Goal: Navigation & Orientation: Find specific page/section

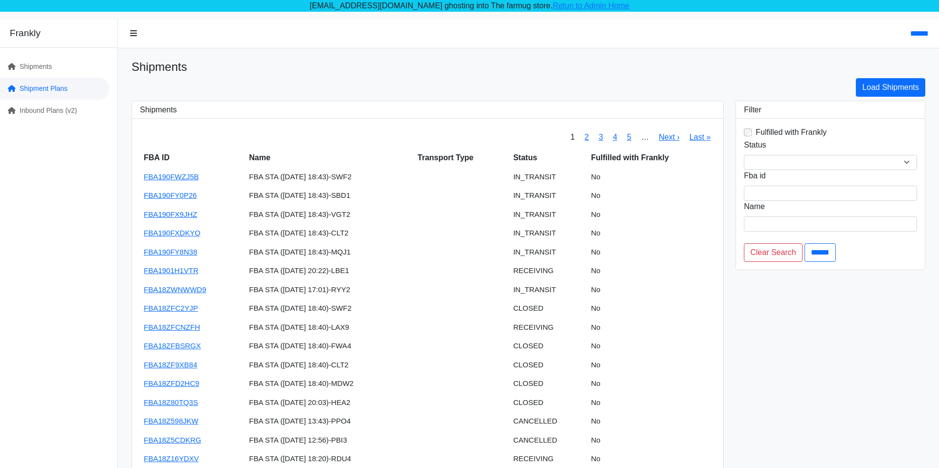
click at [64, 88] on link "Shipment Plans" at bounding box center [55, 89] width 110 height 22
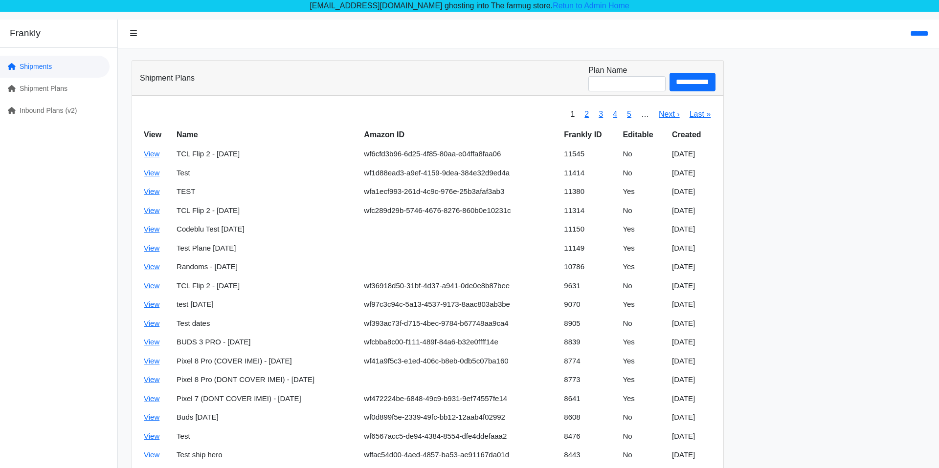
click at [62, 68] on link "Shipments" at bounding box center [55, 67] width 110 height 22
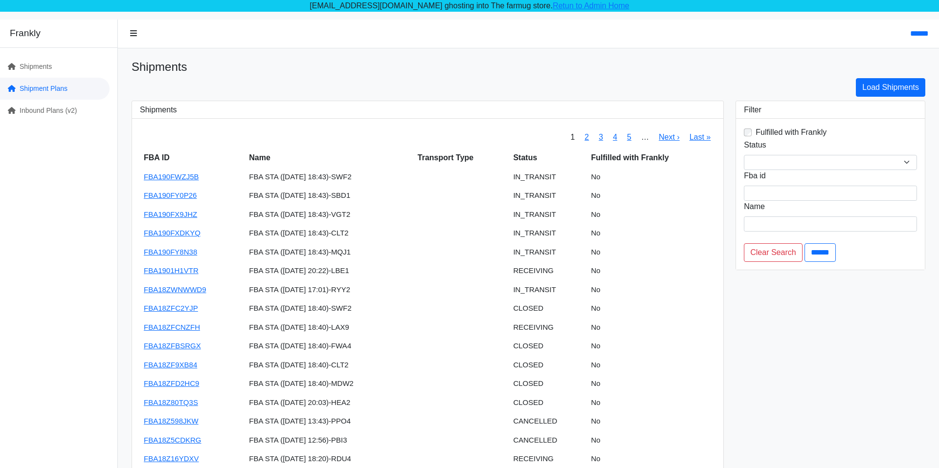
click at [58, 91] on link "Shipment Plans" at bounding box center [55, 89] width 110 height 22
